Goal: Task Accomplishment & Management: Manage account settings

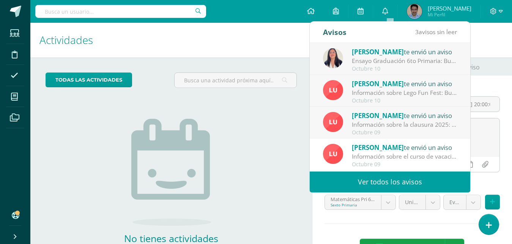
click at [419, 187] on link "Ver todos los avisos" at bounding box center [390, 182] width 161 height 21
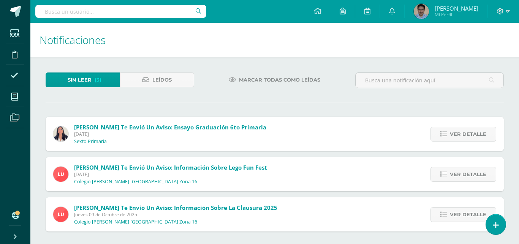
click at [295, 80] on span "Marcar todas como leídas" at bounding box center [279, 80] width 81 height 14
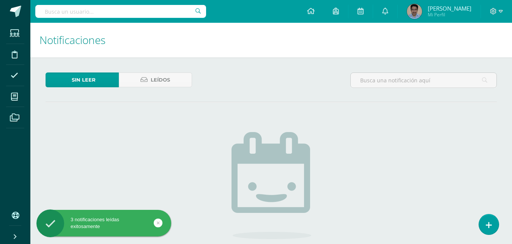
click at [17, 16] on span at bounding box center [15, 11] width 11 height 11
